Goal: Transaction & Acquisition: Book appointment/travel/reservation

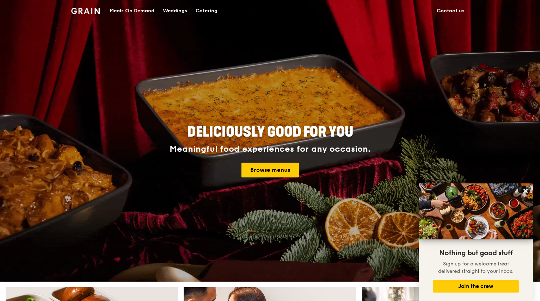
click at [210, 11] on div "Catering" at bounding box center [207, 10] width 22 height 21
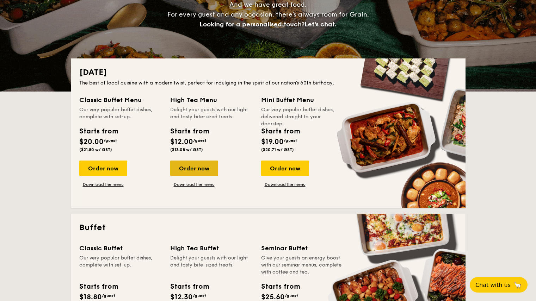
scroll to position [106, 0]
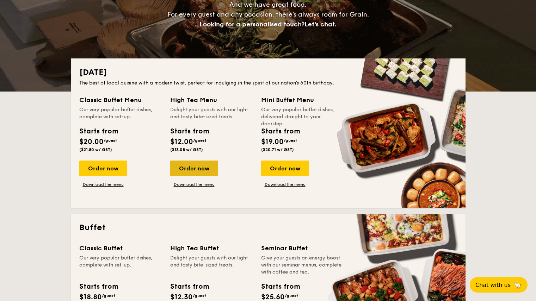
click at [191, 171] on div "Order now" at bounding box center [194, 169] width 48 height 16
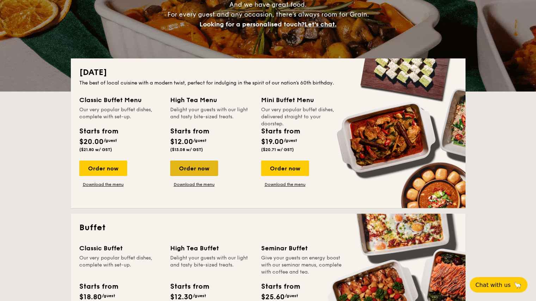
scroll to position [0, 0]
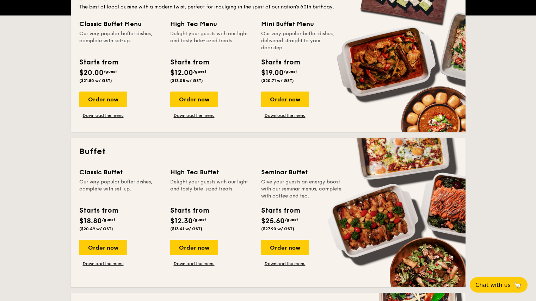
scroll to position [211, 0]
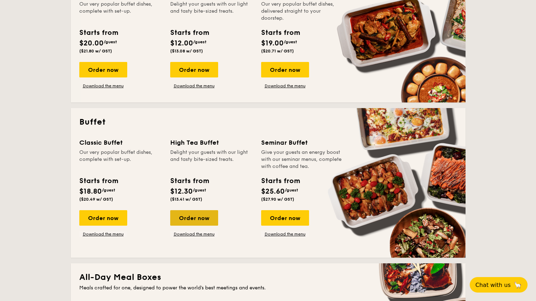
click at [190, 220] on div "Order now" at bounding box center [194, 218] width 48 height 16
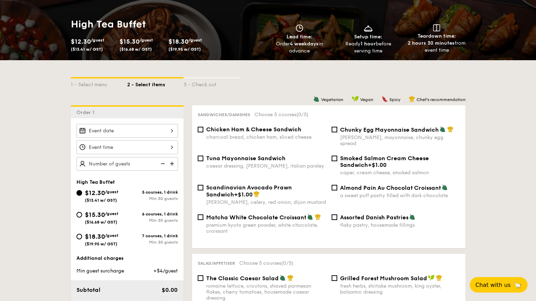
scroll to position [106, 0]
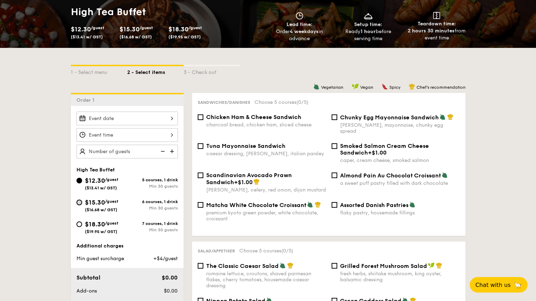
click at [78, 202] on input "$15.30 /guest ($16.68 w/ GST) 6 courses, 1 drink Min 30 guests" at bounding box center [79, 203] width 6 height 6
radio input "true"
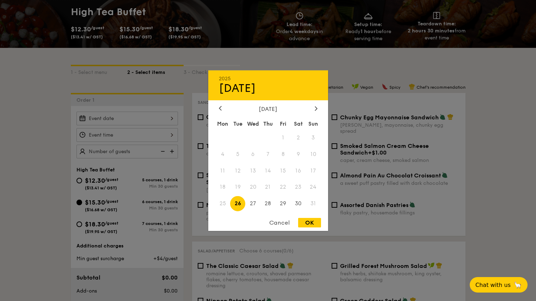
click at [173, 117] on div "2025 Aug 26 August 2025 Mon Tue Wed Thu Fri Sat Sun 1 2 3 4 5 6 7 8 9 10 11 12 …" at bounding box center [126, 119] width 101 height 14
click at [239, 202] on span "26" at bounding box center [237, 203] width 15 height 15
click at [310, 220] on div "OK" at bounding box center [309, 223] width 23 height 10
type input "[DATE]"
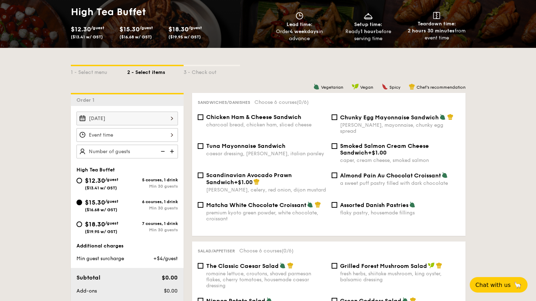
click at [131, 137] on div at bounding box center [126, 135] width 101 height 14
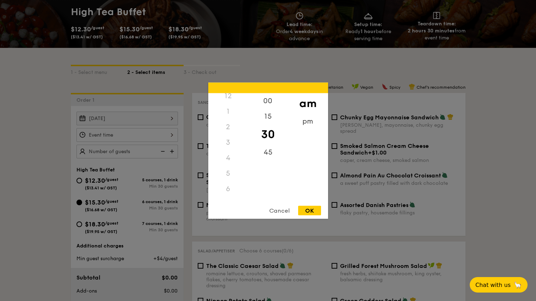
scroll to position [0, 0]
click at [228, 100] on div "12" at bounding box center [228, 101] width 40 height 16
click at [226, 102] on div "12" at bounding box center [228, 101] width 40 height 16
click at [307, 122] on div "pm" at bounding box center [308, 123] width 40 height 20
click at [230, 100] on div "12" at bounding box center [228, 103] width 40 height 20
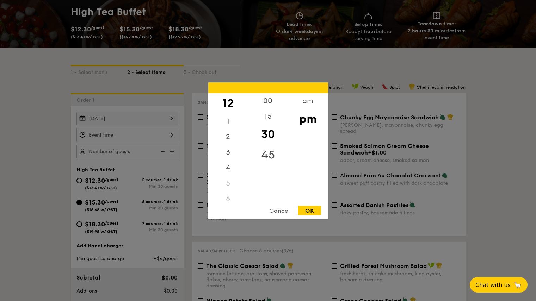
click at [269, 153] on div "45" at bounding box center [268, 154] width 40 height 20
click at [310, 209] on div "OK" at bounding box center [309, 211] width 23 height 10
type input "12:45PM"
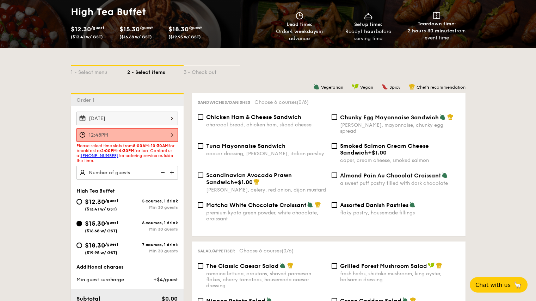
click at [171, 172] on img at bounding box center [172, 172] width 11 height 13
click at [170, 172] on img at bounding box center [172, 172] width 11 height 13
type input "30 guests"
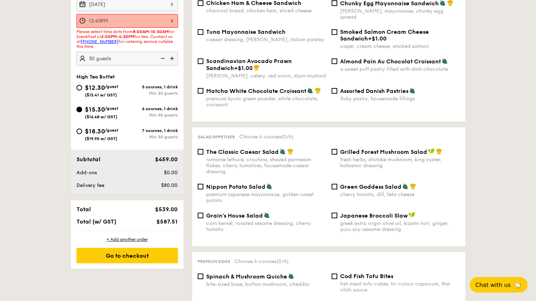
scroll to position [176, 0]
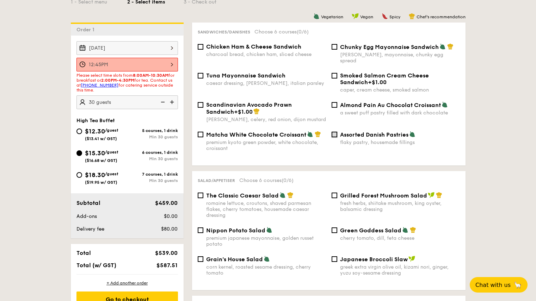
click at [332, 132] on input "Assorted Danish Pastries flaky pastry, housemade fillings" at bounding box center [335, 135] width 6 height 6
checkbox input "true"
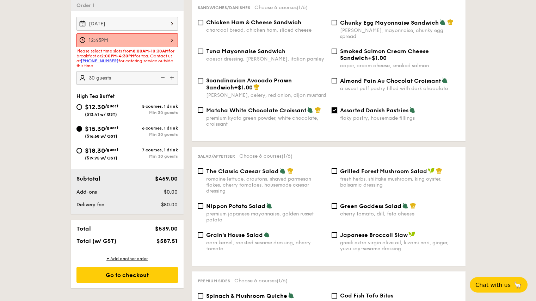
scroll to position [211, 0]
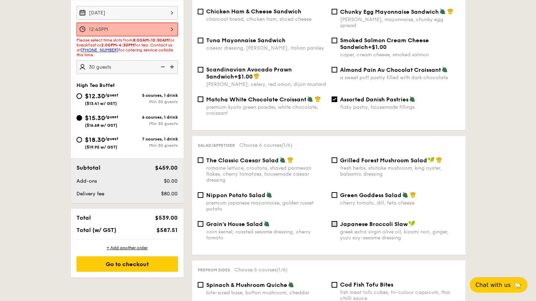
click at [333, 221] on input "Japanese Broccoli Slaw greek extra virgin olive oil, kizami nori, ginger, yuzu …" at bounding box center [335, 224] width 6 height 6
checkbox input "true"
click at [171, 28] on div "12:45PM" at bounding box center [126, 30] width 101 height 14
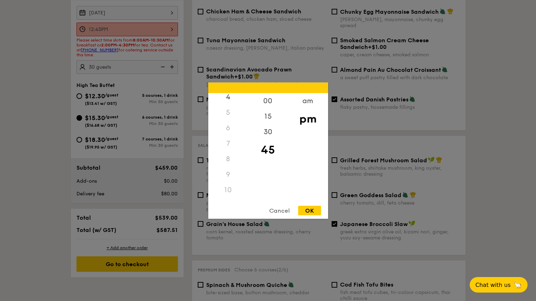
scroll to position [84, 0]
click at [229, 178] on div "10" at bounding box center [228, 177] width 40 height 16
click at [307, 97] on div "am" at bounding box center [308, 103] width 40 height 20
click at [228, 176] on div "10" at bounding box center [228, 179] width 40 height 20
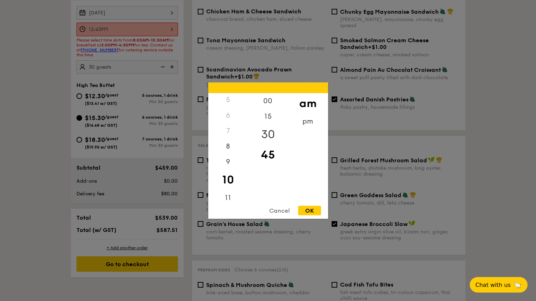
click at [269, 127] on div "30" at bounding box center [268, 134] width 40 height 20
click at [310, 209] on div "OK" at bounding box center [309, 211] width 23 height 10
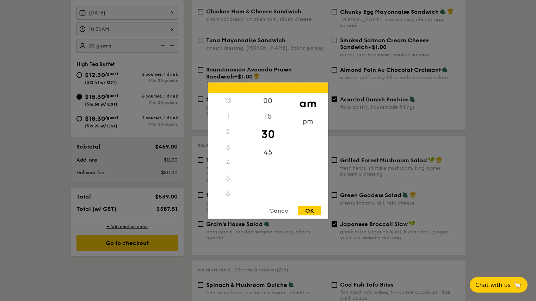
click at [171, 30] on div "10:30AM 12 1 2 3 4 5 6 7 8 9 10 11 00 15 30 45 am pm Cancel OK" at bounding box center [126, 30] width 101 height 14
click at [226, 195] on div "11" at bounding box center [228, 201] width 40 height 20
click at [305, 210] on div "OK" at bounding box center [309, 211] width 23 height 10
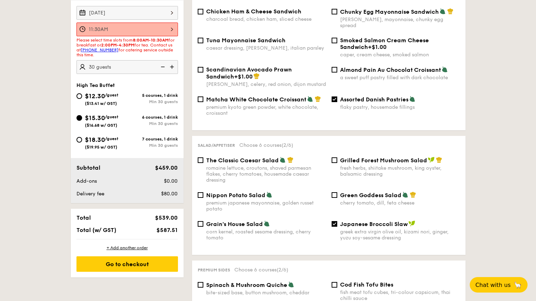
click at [170, 30] on div "11:30AM" at bounding box center [126, 30] width 101 height 14
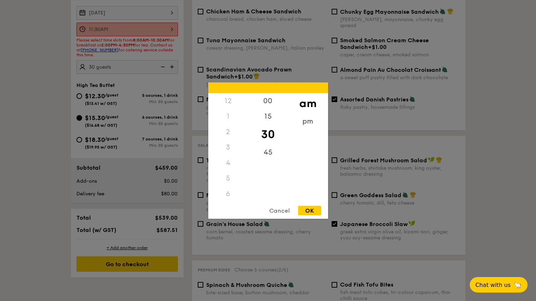
scroll to position [84, 0]
click at [226, 172] on div "10" at bounding box center [228, 175] width 40 height 20
click at [313, 210] on div "OK" at bounding box center [309, 211] width 23 height 10
type input "10:30AM"
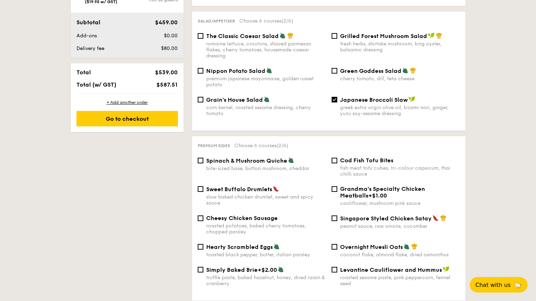
scroll to position [352, 0]
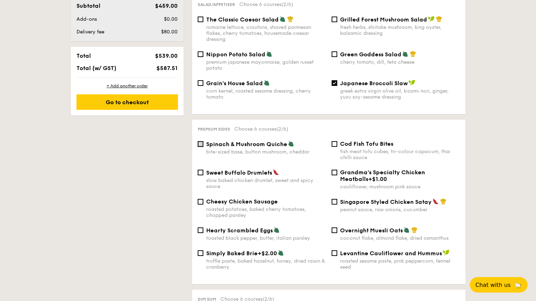
click at [199, 141] on input "Spinach & Mushroom Quiche bite-sized base, button mushroom, cheddar" at bounding box center [201, 144] width 6 height 6
checkbox input "true"
click at [200, 170] on input "Sweet Buffalo Drumlets slow baked chicken drumlet, sweet and spicy sauce" at bounding box center [201, 173] width 6 height 6
checkbox input "true"
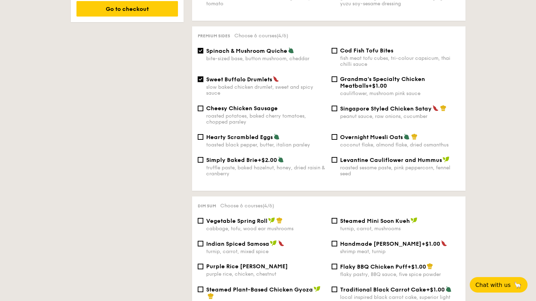
scroll to position [458, 0]
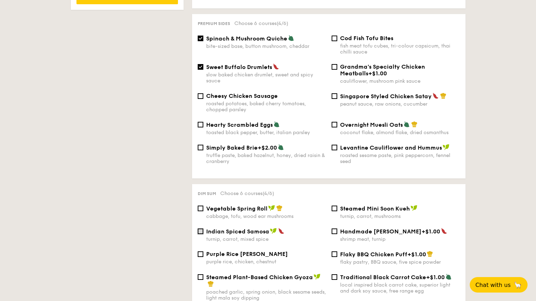
click at [200, 229] on input "Indian Spiced Samosa turnip, carrot, mixed spice" at bounding box center [201, 232] width 6 height 6
checkbox input "true"
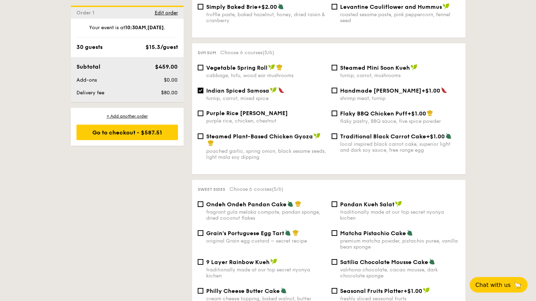
scroll to position [634, 0]
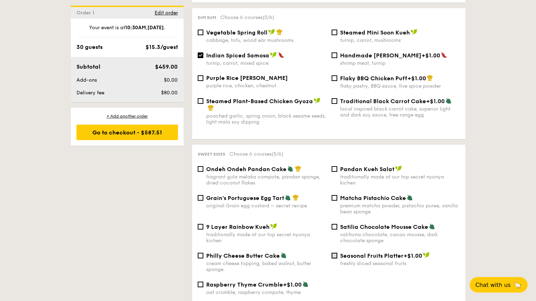
click at [336, 253] on input "Seasonal Fruits Platter +$1.00 freshly sliced seasonal fruits" at bounding box center [335, 256] width 6 height 6
checkbox input "true"
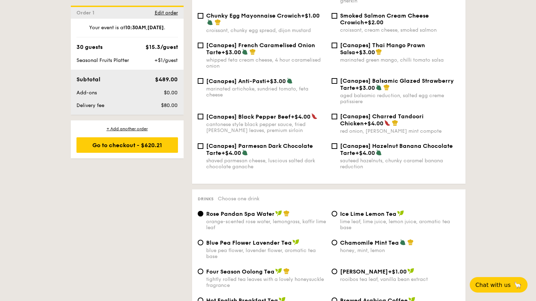
scroll to position [1022, 0]
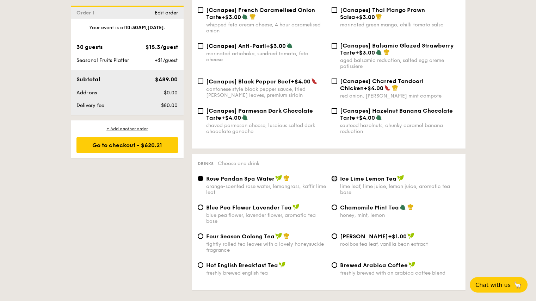
click at [333, 176] on input "Ice Lime Lemon Tea lime leaf, lime juice, lemon juice, aromatic tea base" at bounding box center [335, 179] width 6 height 6
radio input "true"
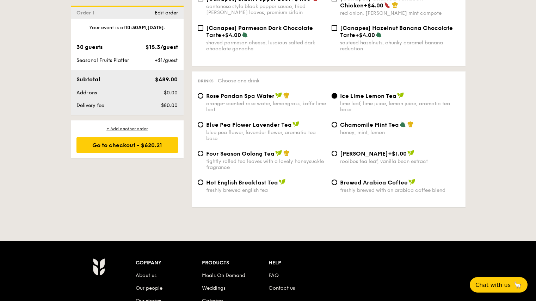
scroll to position [1092, 0]
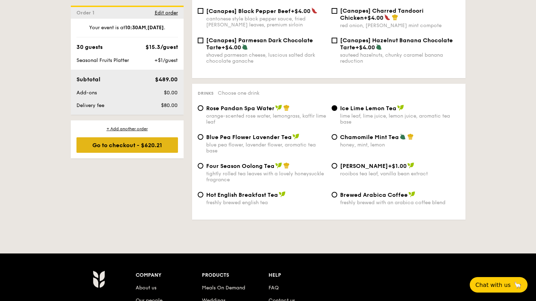
click at [130, 146] on div "Go to checkout - $620.21" at bounding box center [126, 145] width 101 height 16
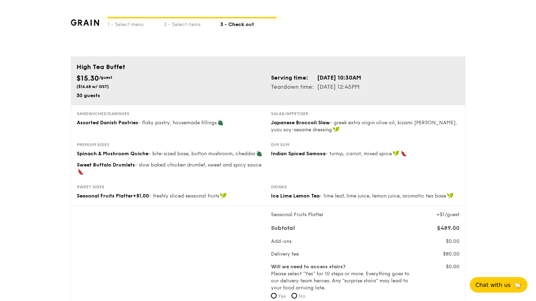
click at [320, 36] on div "1 - Select menu 2 - Select items 3 - Check out" at bounding box center [268, 28] width 395 height 56
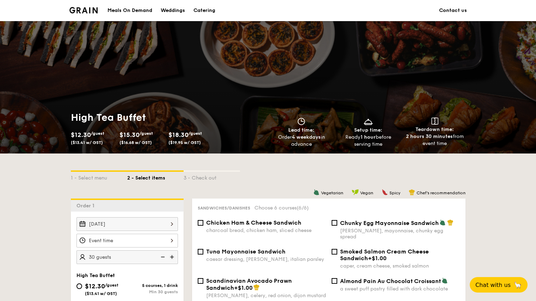
click at [202, 12] on div "Catering" at bounding box center [204, 10] width 22 height 21
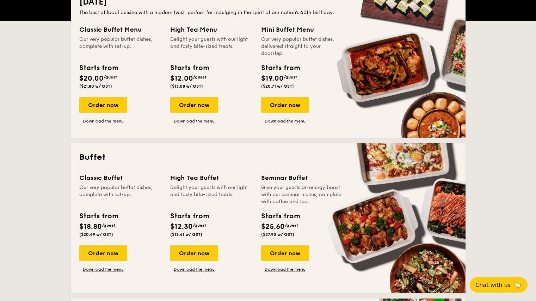
scroll to position [211, 0]
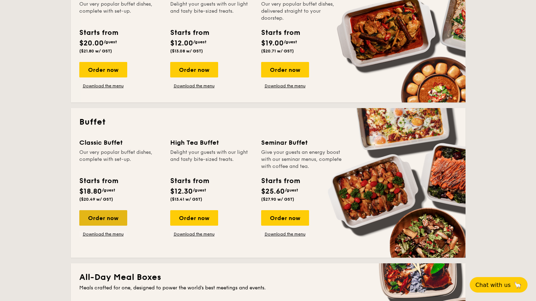
click at [104, 217] on div "Order now" at bounding box center [103, 218] width 48 height 16
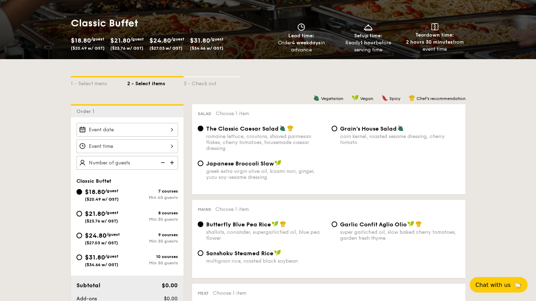
scroll to position [106, 0]
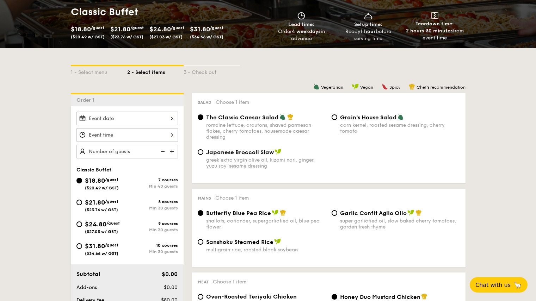
click at [80, 199] on div "$21.80 /guest ($23.76 w/ GST)" at bounding box center [101, 205] width 51 height 15
click at [80, 200] on input "$21.80 /guest ($23.76 w/ GST) 8 courses Min 30 guests" at bounding box center [79, 203] width 6 height 6
radio input "true"
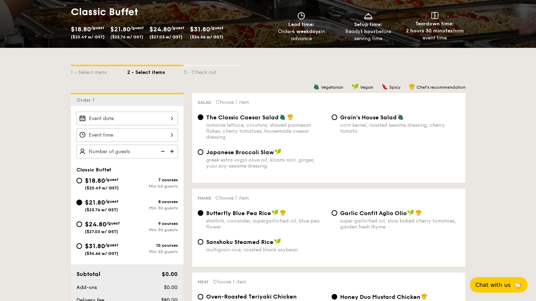
radio input "true"
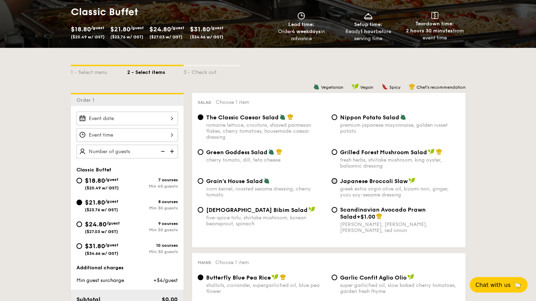
click at [333, 182] on input "Japanese Broccoli Slaw greek extra virgin olive oil, kizami nori, ginger, yuzu …" at bounding box center [335, 181] width 6 height 6
radio input "true"
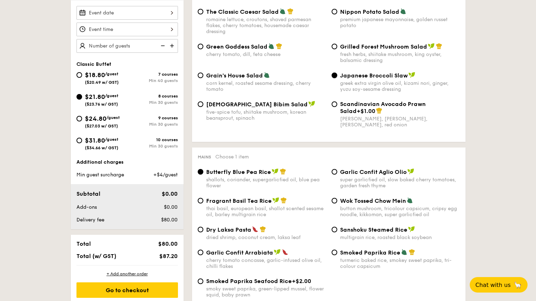
scroll to position [176, 0]
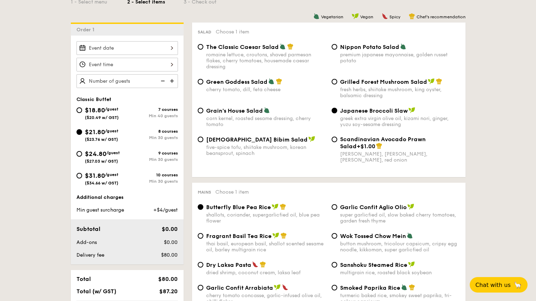
click at [172, 46] on div at bounding box center [126, 48] width 101 height 14
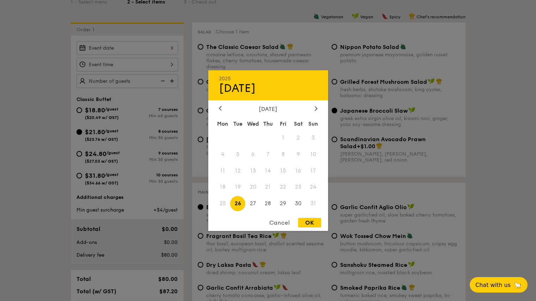
click at [238, 203] on span "26" at bounding box center [237, 203] width 15 height 15
click at [308, 221] on div "OK" at bounding box center [309, 223] width 23 height 10
type input "[DATE]"
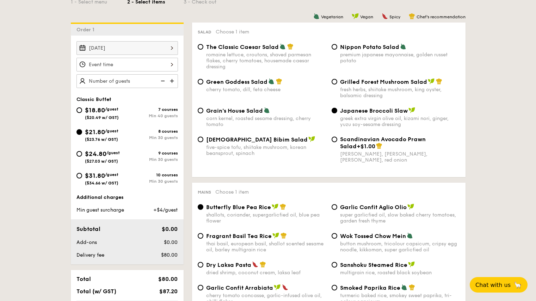
click at [122, 63] on div at bounding box center [126, 65] width 101 height 14
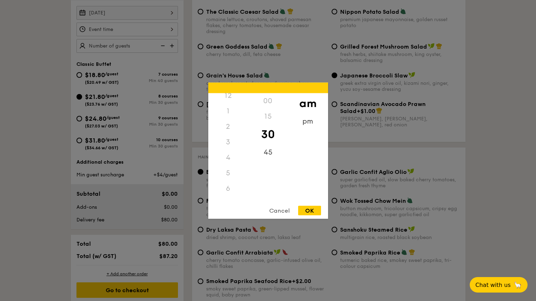
scroll to position [0, 0]
click at [229, 101] on div "12" at bounding box center [228, 101] width 40 height 16
click at [230, 99] on div "12" at bounding box center [228, 101] width 40 height 16
click at [316, 121] on div "pm" at bounding box center [308, 123] width 40 height 20
click at [223, 99] on div "12" at bounding box center [228, 103] width 40 height 20
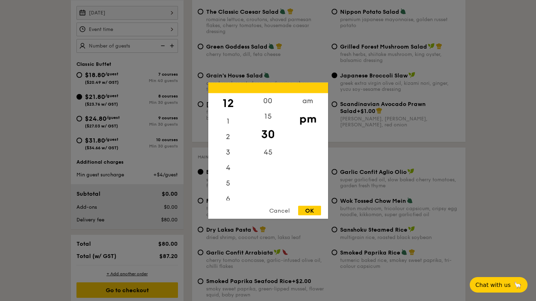
click at [301, 211] on div "OK" at bounding box center [309, 211] width 23 height 10
type input "12:30PM"
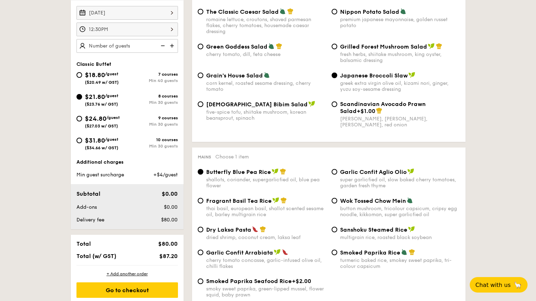
click at [170, 47] on img at bounding box center [172, 45] width 11 height 13
type input "25 guests"
click at [79, 75] on input "$18.80 /guest ($20.49 w/ GST) 7 courses Min 40 guests" at bounding box center [79, 75] width 6 height 6
radio input "true"
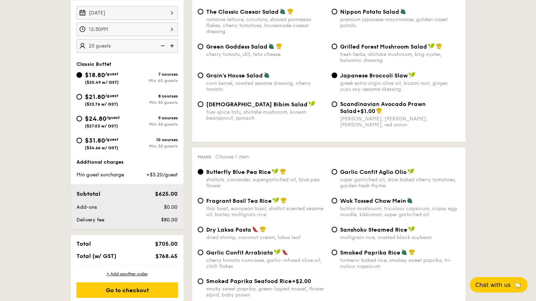
radio input "true"
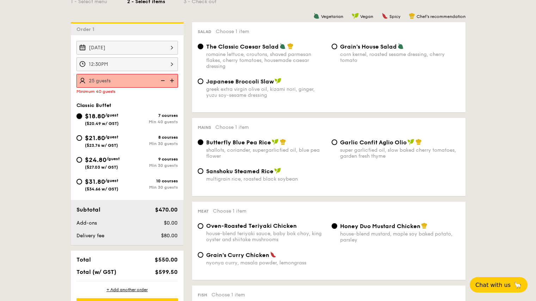
scroll to position [176, 0]
click at [174, 80] on img at bounding box center [172, 80] width 11 height 13
type input "40 guests"
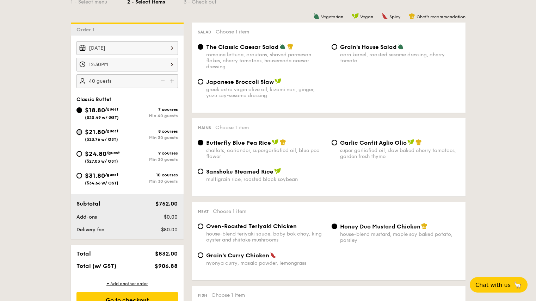
click at [80, 130] on input "$21.80 /guest ($23.76 w/ GST) 8 courses Min 30 guests" at bounding box center [79, 132] width 6 height 6
radio input "true"
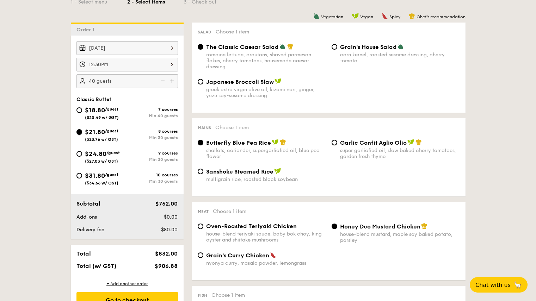
radio input "true"
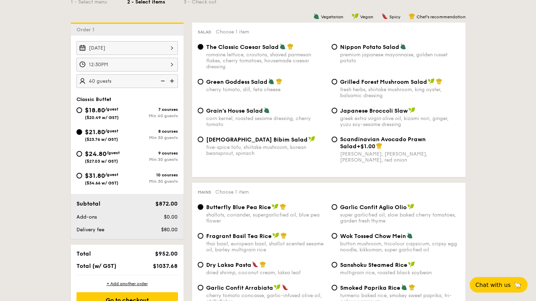
click at [160, 80] on img at bounding box center [162, 80] width 11 height 13
type input "30 guests"
click at [335, 110] on input "Japanese Broccoli Slaw greek extra virgin olive oil, kizami nori, ginger, yuzu …" at bounding box center [335, 111] width 6 height 6
radio input "true"
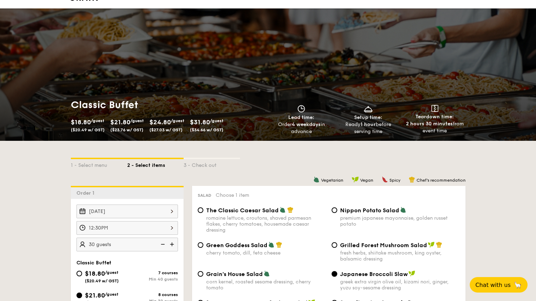
scroll to position [0, 0]
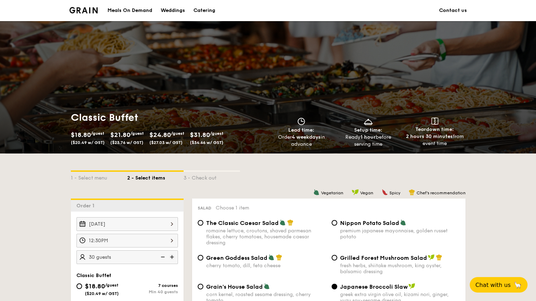
click at [460, 9] on link "Contact us" at bounding box center [453, 10] width 28 height 21
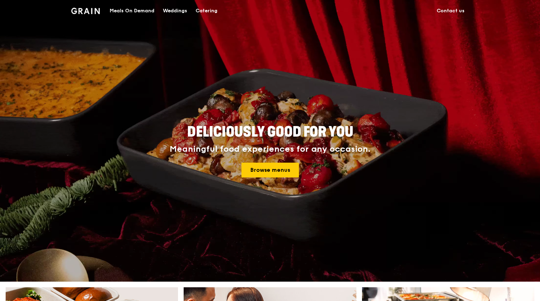
click at [450, 11] on link "Contact us" at bounding box center [450, 10] width 36 height 21
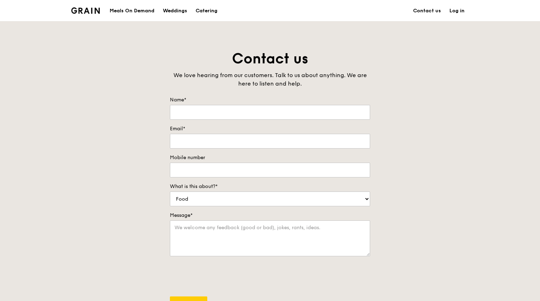
scroll to position [35, 0]
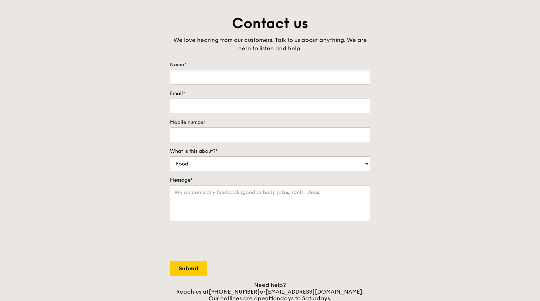
click at [195, 76] on input "Name*" at bounding box center [270, 77] width 200 height 15
type input "sunita"
type input "sunita.bett@gmail.com"
type input "97974826"
click at [212, 165] on select "Food Service Billing/Payment Catering Others" at bounding box center [270, 163] width 200 height 15
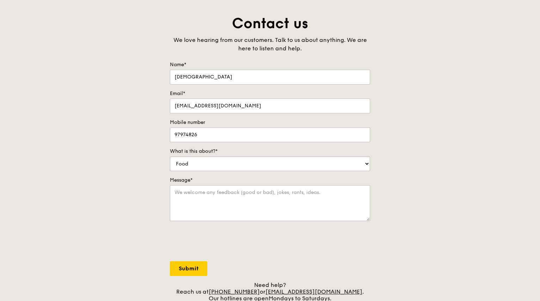
select select "Catering"
click at [170, 156] on select "Food Service Billing/Payment Catering Others" at bounding box center [270, 163] width 200 height 15
click at [196, 196] on textarea "Message*" at bounding box center [270, 203] width 200 height 36
type textarea "please call me back as i need to change the catering time"
click at [190, 270] on input "Submit" at bounding box center [188, 268] width 37 height 15
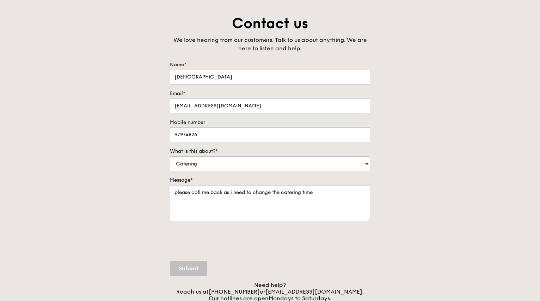
select select "Food"
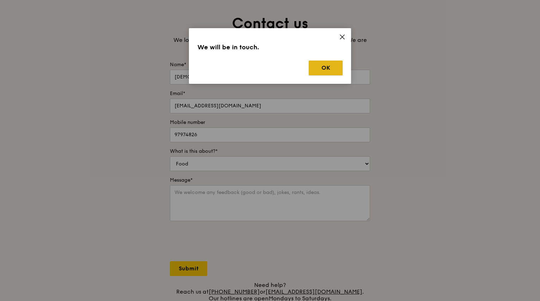
click at [319, 68] on button "OK" at bounding box center [326, 68] width 34 height 15
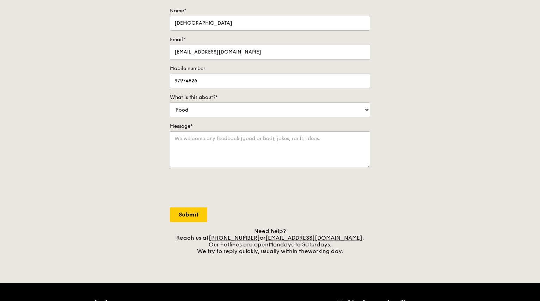
scroll to position [106, 0]
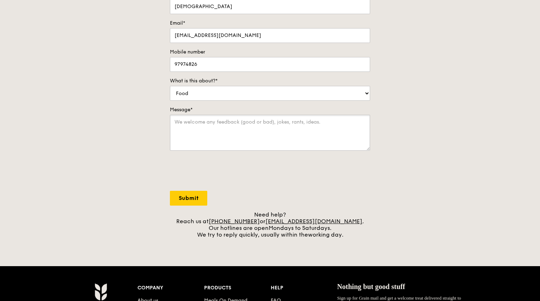
click at [238, 124] on textarea "Message*" at bounding box center [270, 133] width 200 height 36
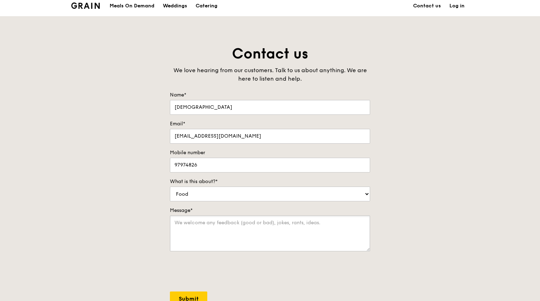
scroll to position [0, 0]
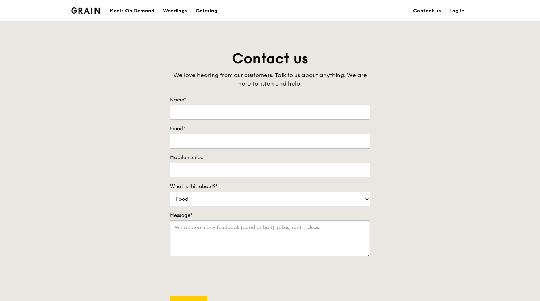
click at [272, 227] on textarea "Message*" at bounding box center [270, 239] width 200 height 36
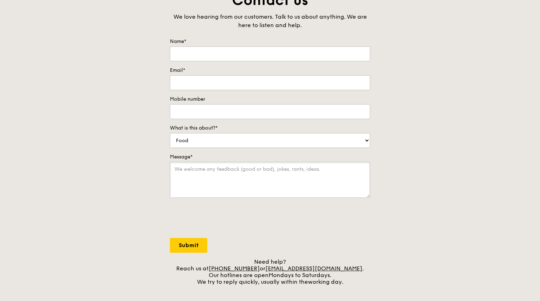
scroll to position [70, 0]
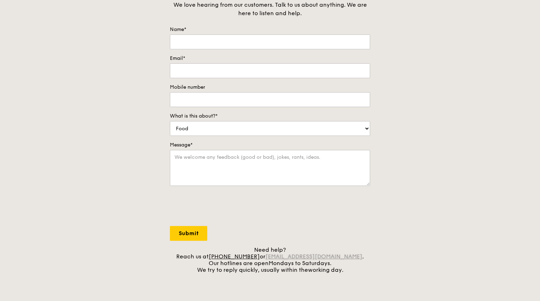
click at [344, 257] on link "concierge@grain.com.sg" at bounding box center [313, 256] width 97 height 7
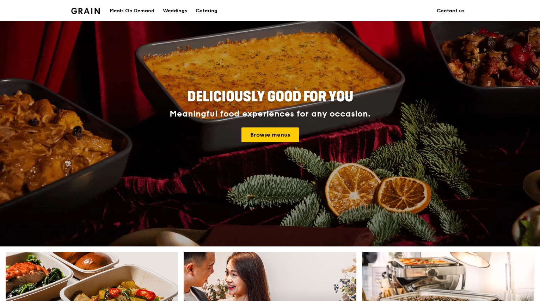
click at [203, 10] on div "Catering" at bounding box center [207, 10] width 22 height 21
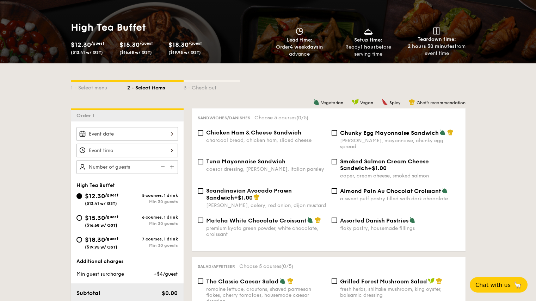
scroll to position [106, 0]
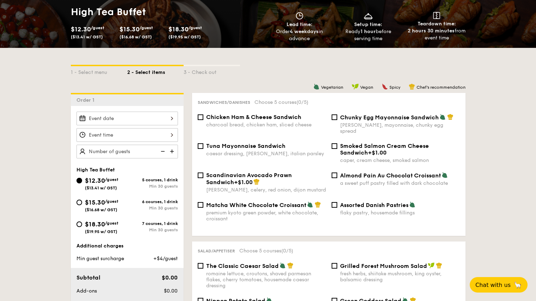
click at [171, 118] on div at bounding box center [126, 119] width 101 height 14
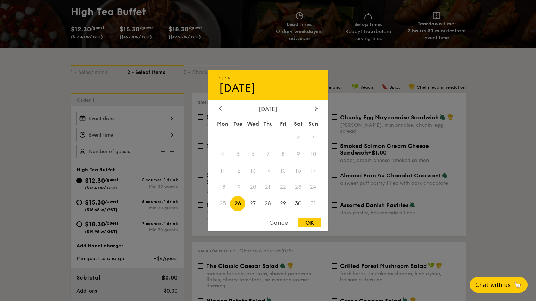
click at [235, 205] on span "26" at bounding box center [237, 203] width 15 height 15
click at [223, 204] on span "25" at bounding box center [222, 203] width 15 height 15
click at [112, 131] on div at bounding box center [268, 150] width 536 height 301
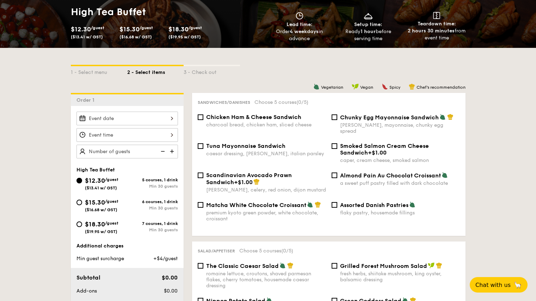
click at [136, 118] on div at bounding box center [126, 119] width 101 height 14
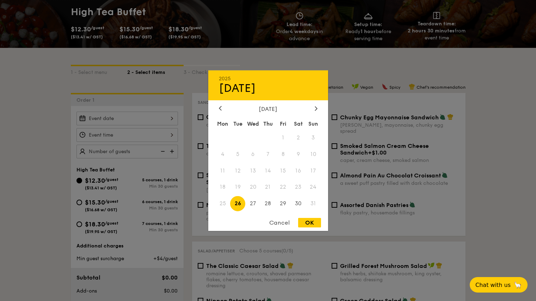
click at [310, 223] on div "OK" at bounding box center [309, 223] width 23 height 10
type input "[DATE]"
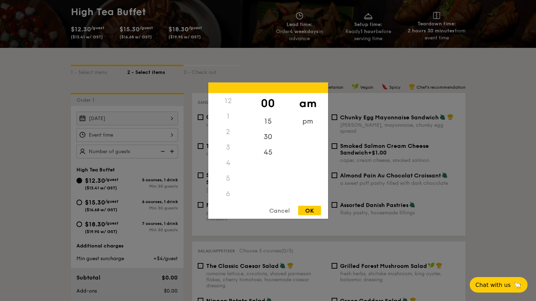
click at [159, 134] on div "12 1 2 3 4 5 6 7 8 9 10 11 00 15 30 45 am pm Cancel OK" at bounding box center [126, 135] width 101 height 14
click at [227, 123] on div "2" at bounding box center [228, 119] width 40 height 16
click at [228, 193] on div "11" at bounding box center [228, 195] width 40 height 20
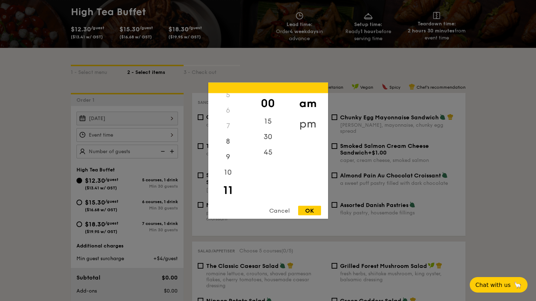
click at [304, 121] on div "pm" at bounding box center [308, 123] width 40 height 20
click at [227, 132] on div "2" at bounding box center [228, 134] width 40 height 20
click at [304, 215] on div "OK" at bounding box center [309, 211] width 23 height 10
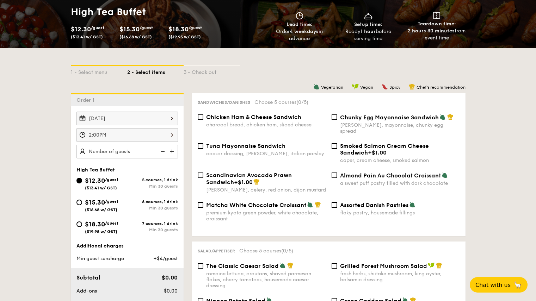
click at [148, 137] on div "2:00PM" at bounding box center [126, 135] width 101 height 14
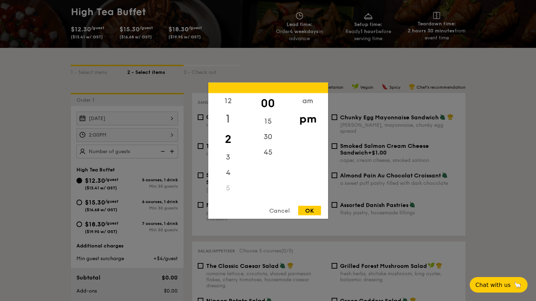
click at [227, 117] on div "1" at bounding box center [228, 119] width 40 height 20
click at [310, 211] on div "OK" at bounding box center [309, 211] width 23 height 10
type input "1:00PM"
